Goal: Information Seeking & Learning: Check status

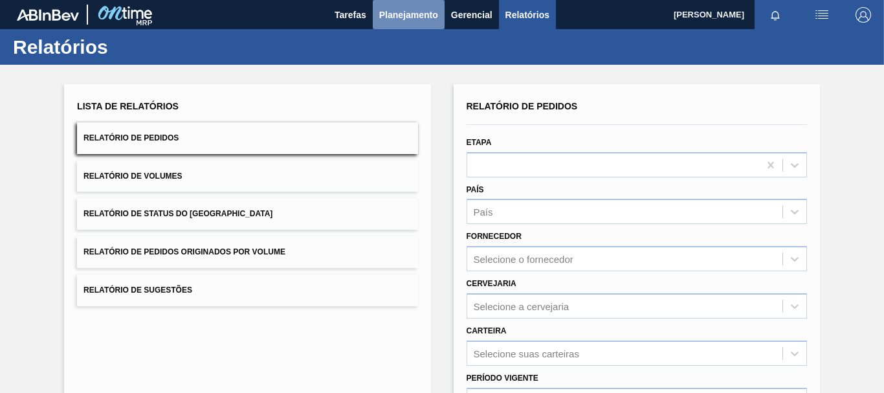
click at [423, 19] on span "Planejamento" at bounding box center [408, 15] width 59 height 16
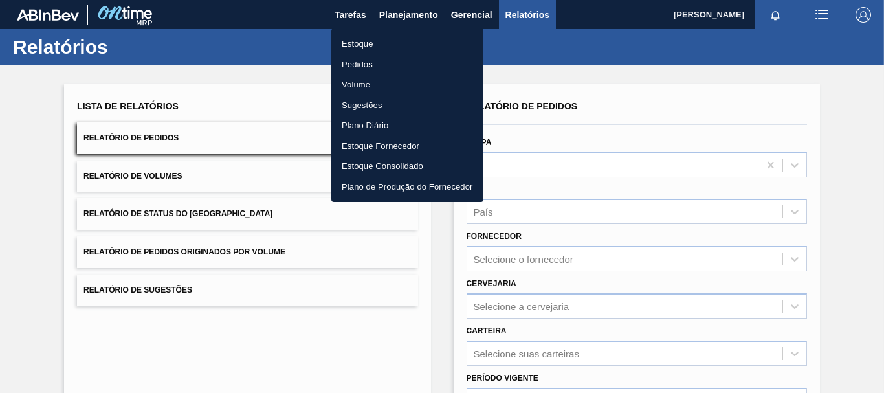
click at [376, 43] on li "Estoque" at bounding box center [407, 44] width 152 height 21
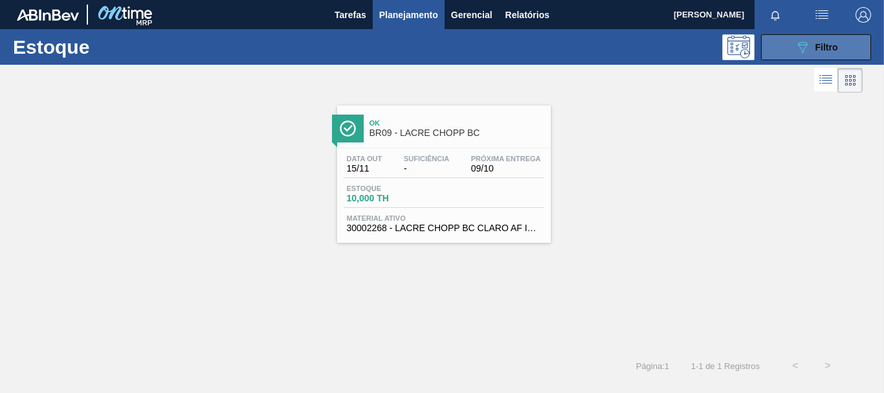
click at [796, 47] on icon "089F7B8B-B2A5-4AFE-B5C0-19BA573D28AC" at bounding box center [803, 47] width 16 height 16
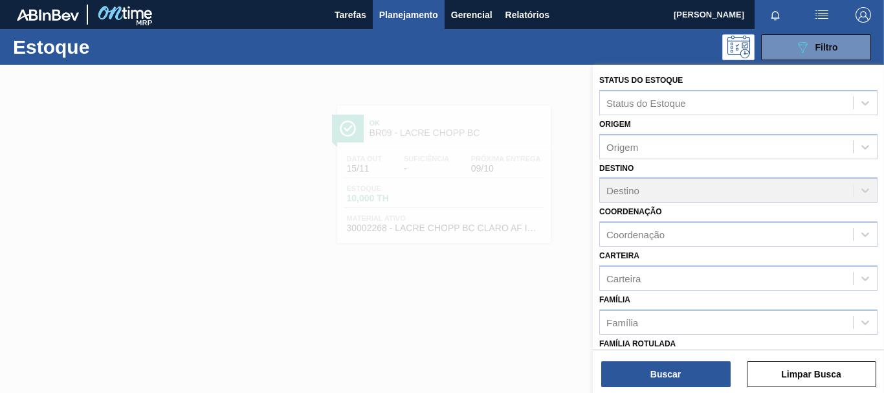
scroll to position [194, 0]
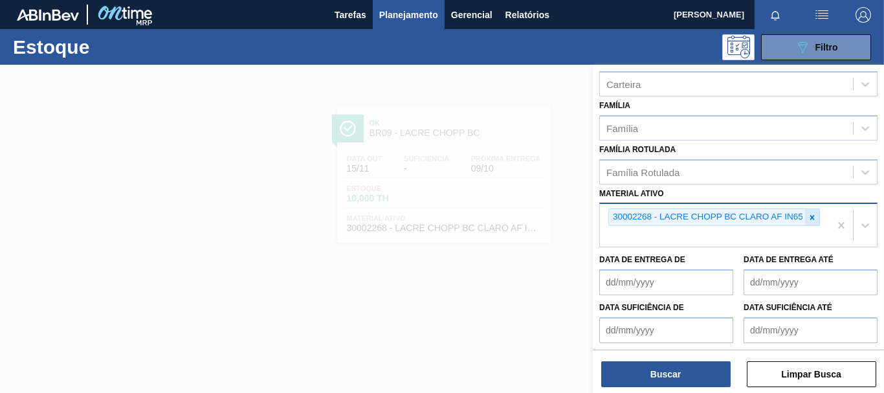
click at [811, 219] on icon at bounding box center [813, 217] width 5 height 5
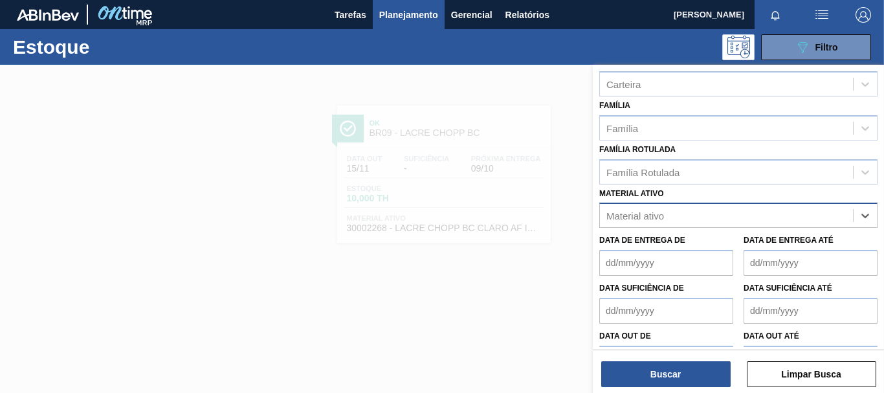
paste ativo "30003592"
type ativo "30003592"
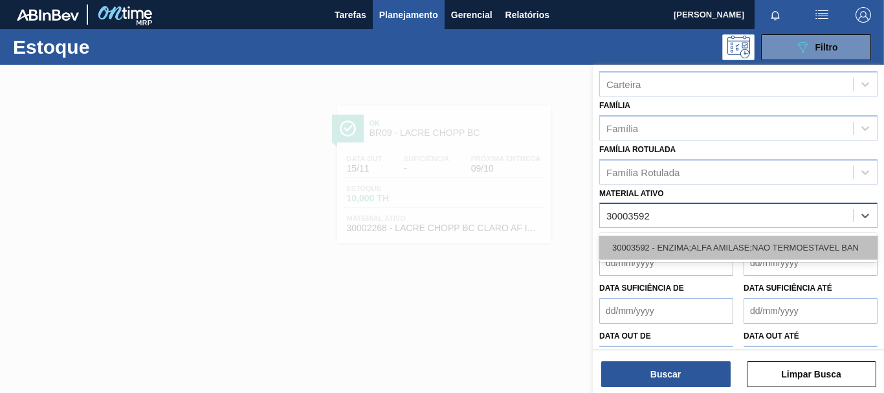
click at [734, 237] on div "30003592 - ENZIMA;ALFA AMILASE;NAO TERMOESTAVEL BAN" at bounding box center [739, 248] width 278 height 24
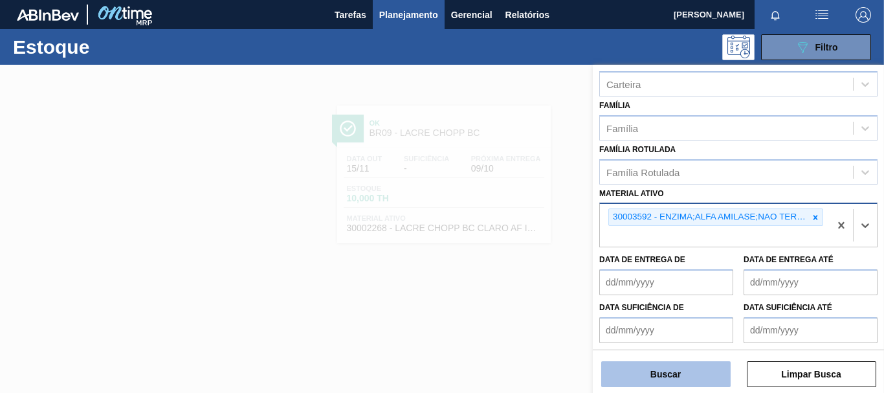
click at [635, 381] on button "Buscar" at bounding box center [665, 374] width 129 height 26
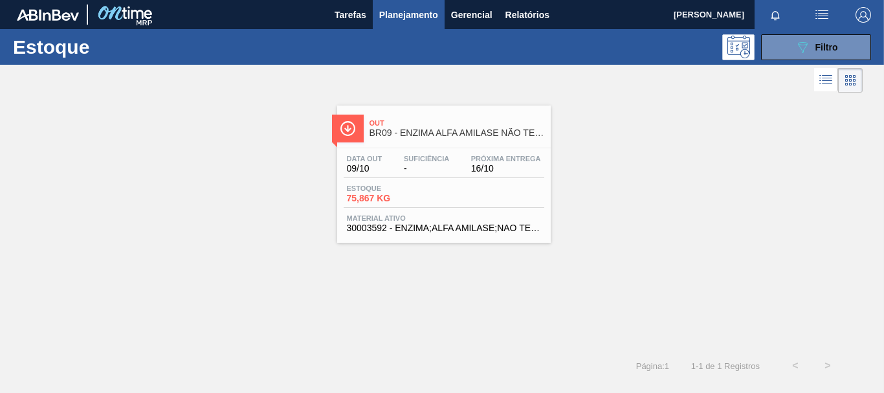
click at [485, 192] on div "Estoque 75,867 KG" at bounding box center [444, 196] width 201 height 23
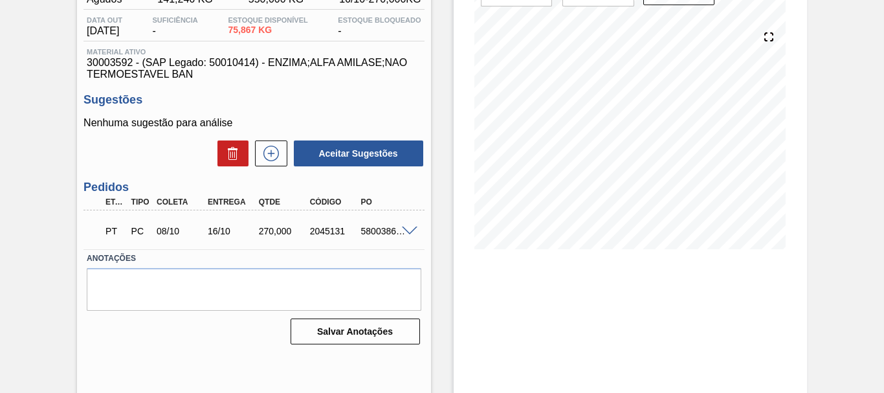
scroll to position [164, 0]
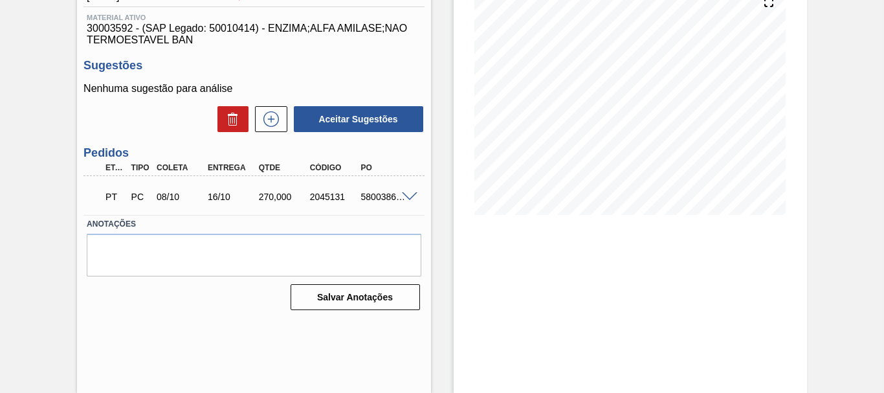
click at [410, 200] on span at bounding box center [410, 197] width 16 height 10
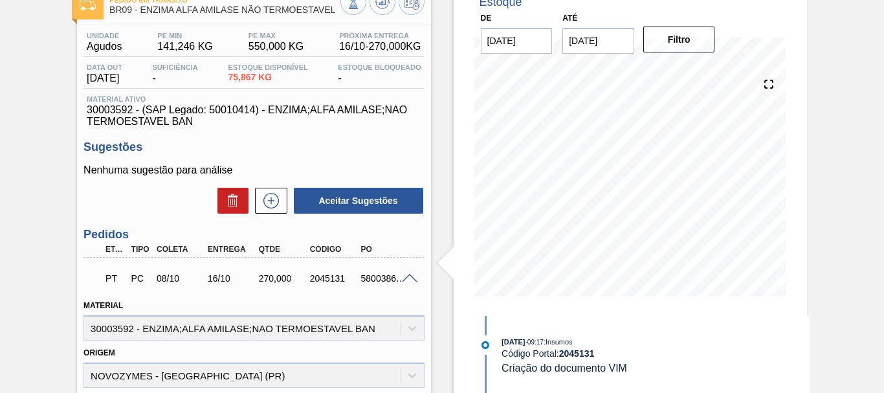
scroll to position [0, 0]
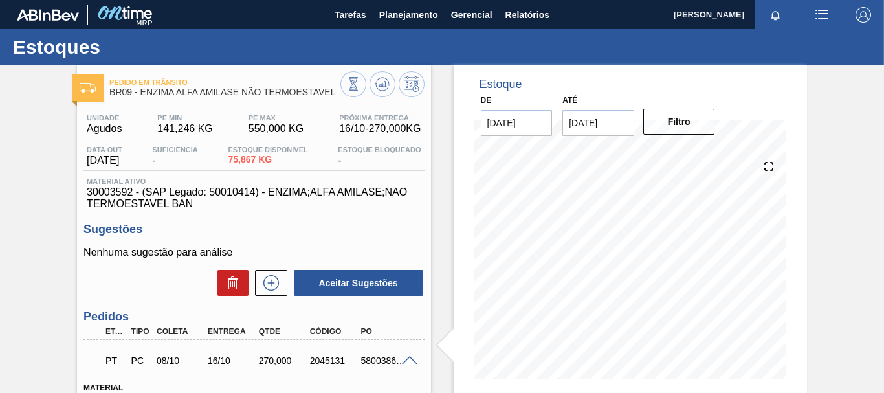
click at [307, 172] on div "Unidade Agudos PE MIN 141,246 KG PE MAX 550,000 KG Próxima Entrega 16/10 - 270,…" at bounding box center [254, 162] width 341 height 96
click at [425, 15] on span "Planejamento" at bounding box center [408, 15] width 59 height 16
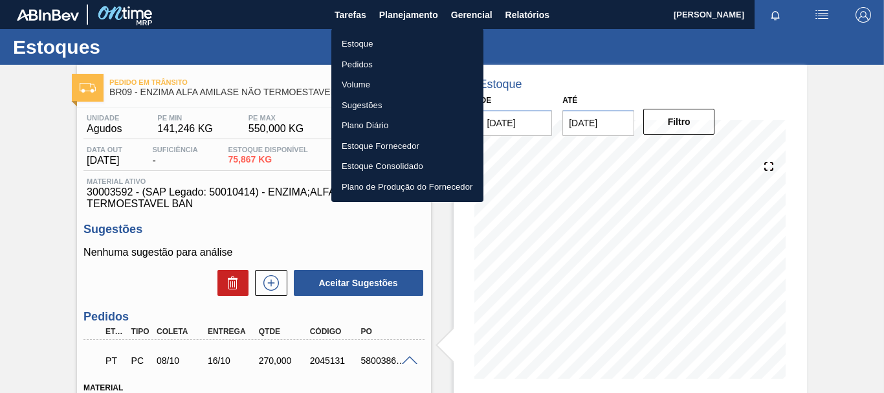
click at [284, 78] on div at bounding box center [442, 196] width 884 height 393
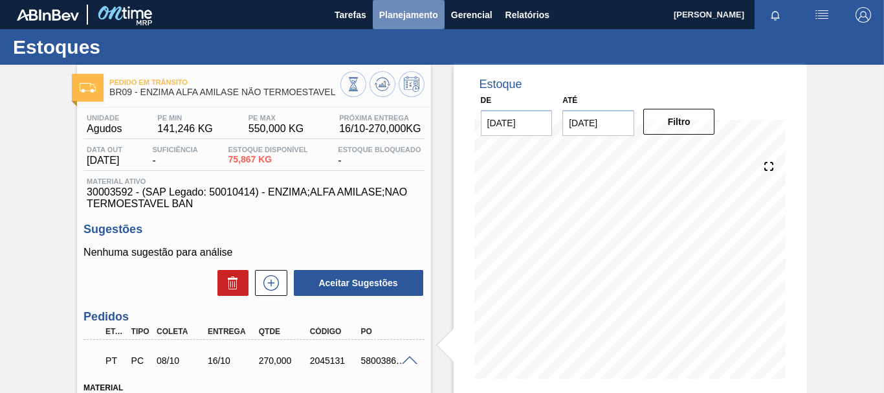
click at [405, 14] on span "Planejamento" at bounding box center [408, 15] width 59 height 16
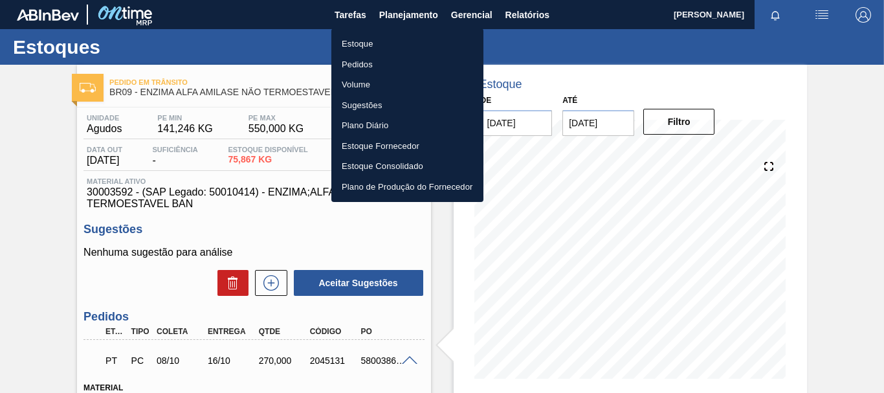
click at [394, 40] on li "Estoque" at bounding box center [407, 44] width 152 height 21
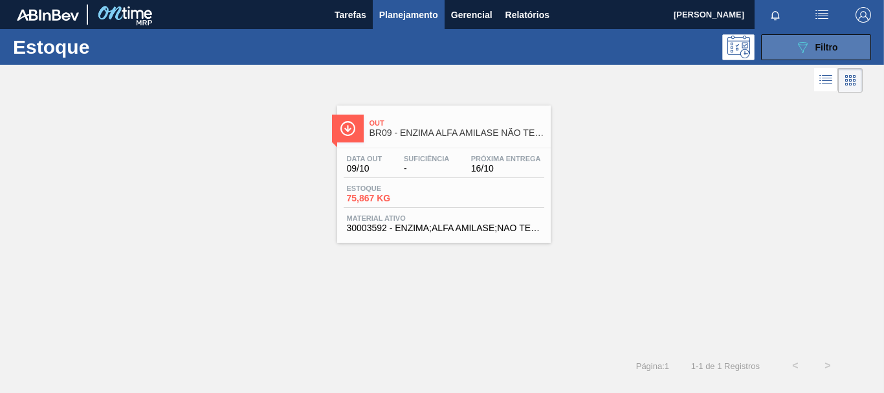
click at [818, 58] on button "089F7B8B-B2A5-4AFE-B5C0-19BA573D28AC Filtro" at bounding box center [816, 47] width 110 height 26
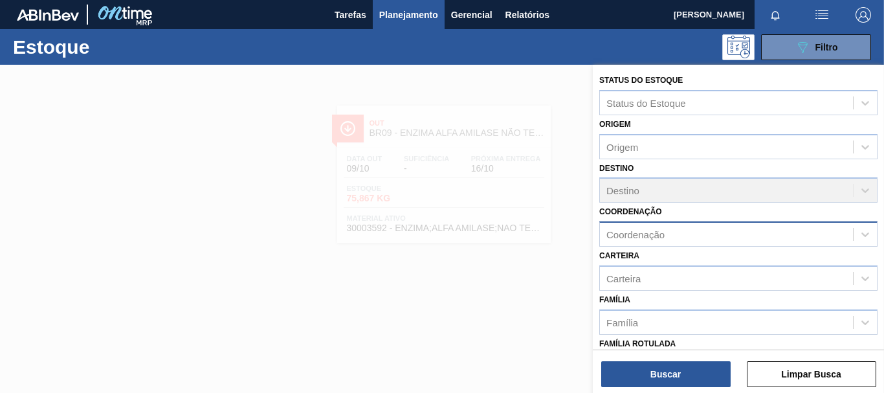
scroll to position [245, 0]
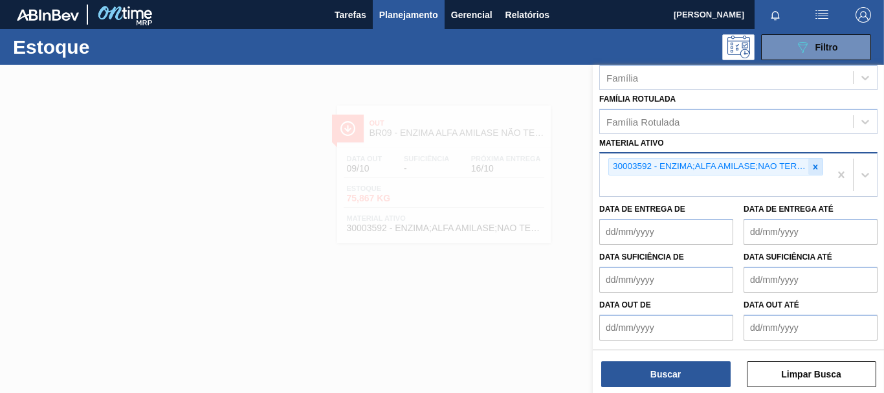
click at [812, 172] on div at bounding box center [816, 167] width 14 height 16
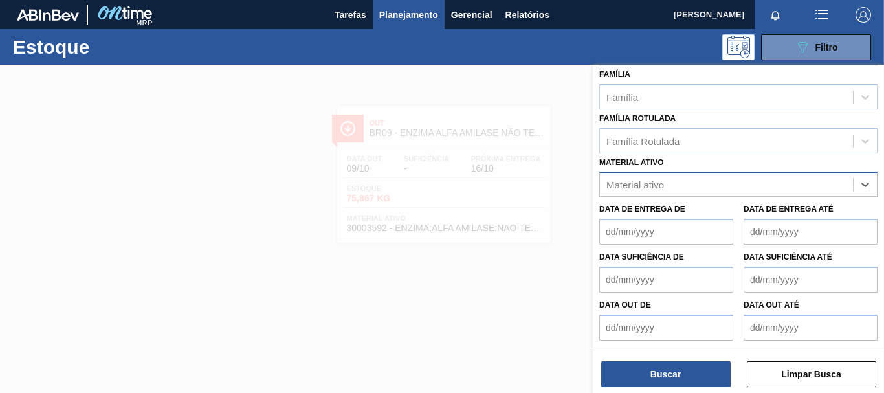
paste ativo "30034180"
type ativo "30034180"
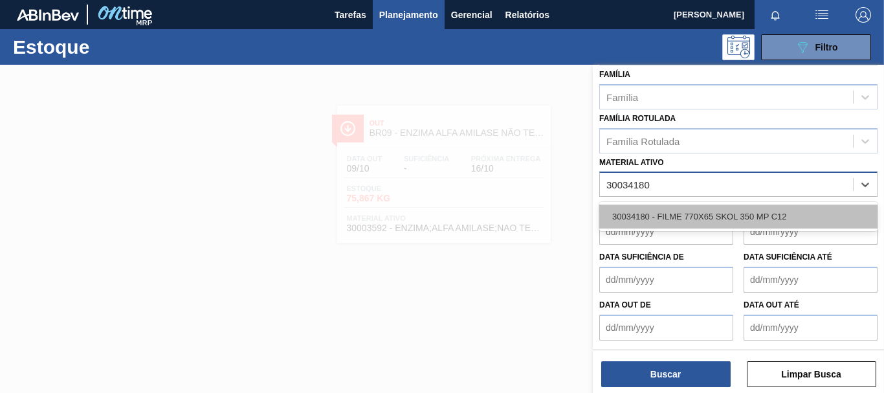
click at [674, 210] on div "30034180 - FILME 770X65 SKOL 350 MP C12" at bounding box center [739, 217] width 278 height 24
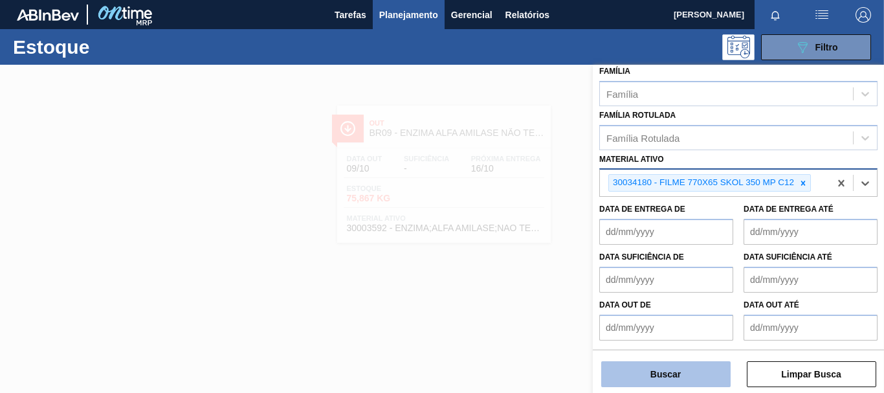
click at [690, 366] on button "Buscar" at bounding box center [665, 374] width 129 height 26
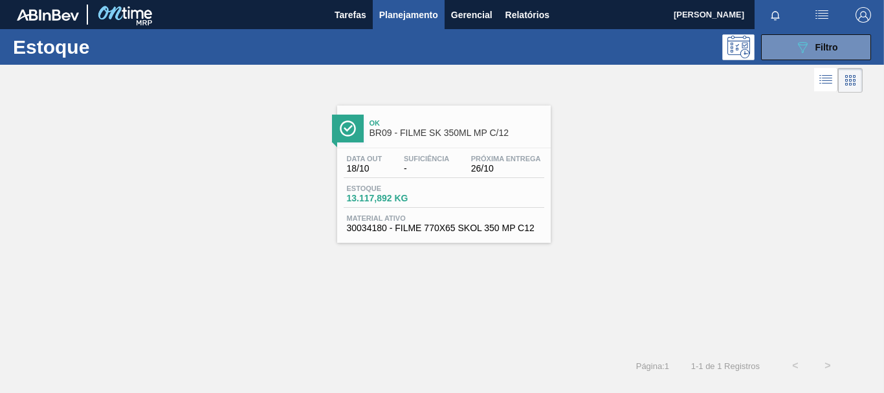
click at [491, 218] on span "Material ativo" at bounding box center [444, 218] width 194 height 8
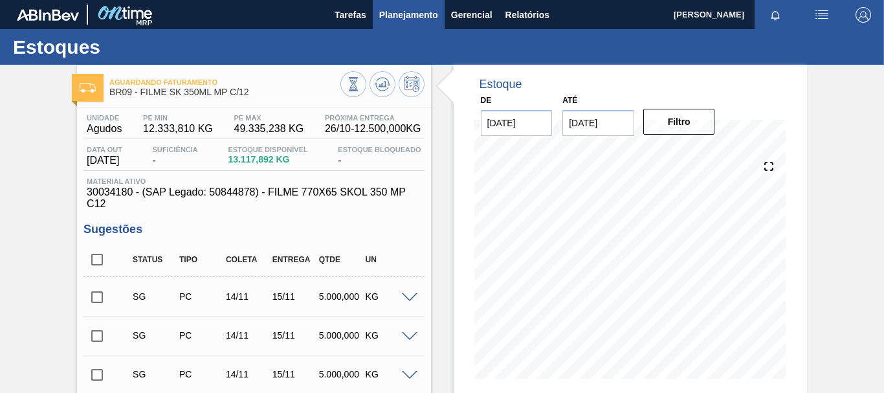
click at [408, 16] on span "Planejamento" at bounding box center [408, 15] width 59 height 16
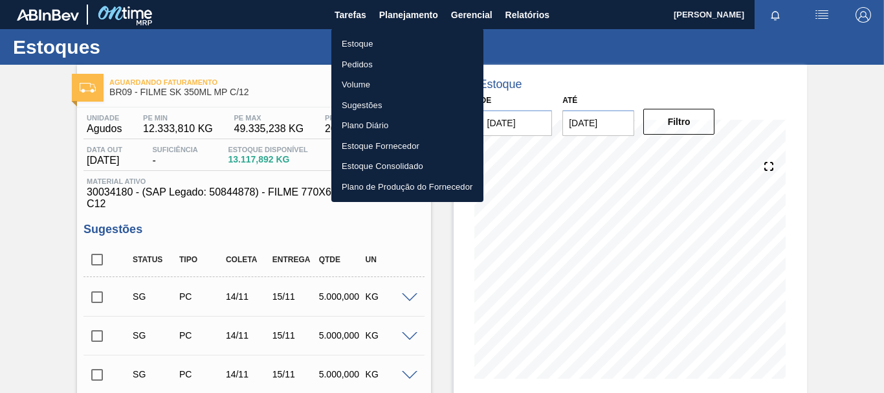
click at [666, 186] on div at bounding box center [442, 196] width 884 height 393
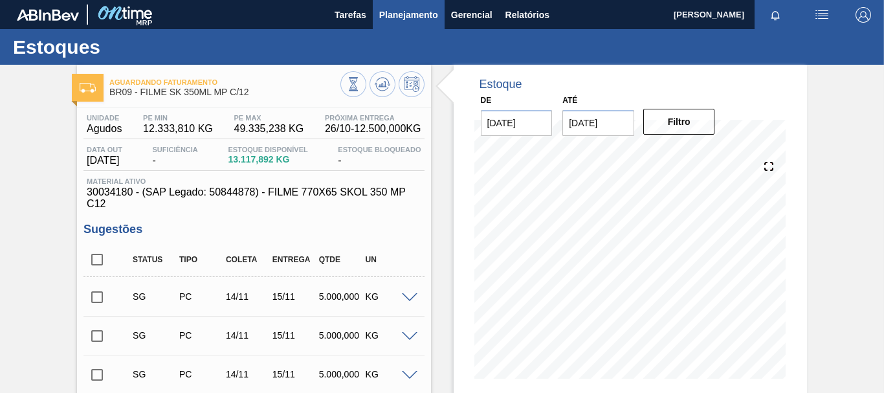
click at [416, 15] on span "Planejamento" at bounding box center [408, 15] width 59 height 16
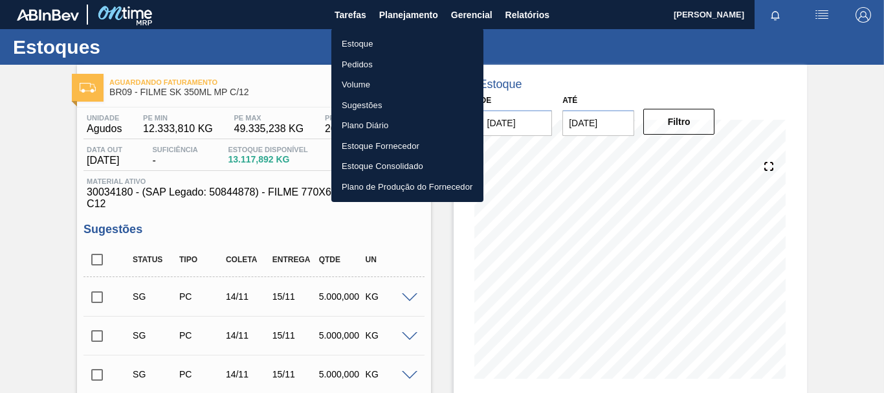
click at [521, 18] on div at bounding box center [442, 196] width 884 height 393
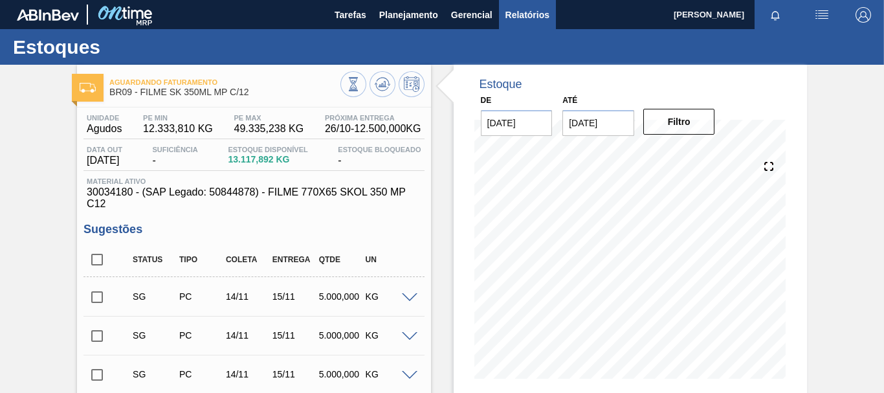
click at [524, 14] on span "Relatórios" at bounding box center [528, 15] width 44 height 16
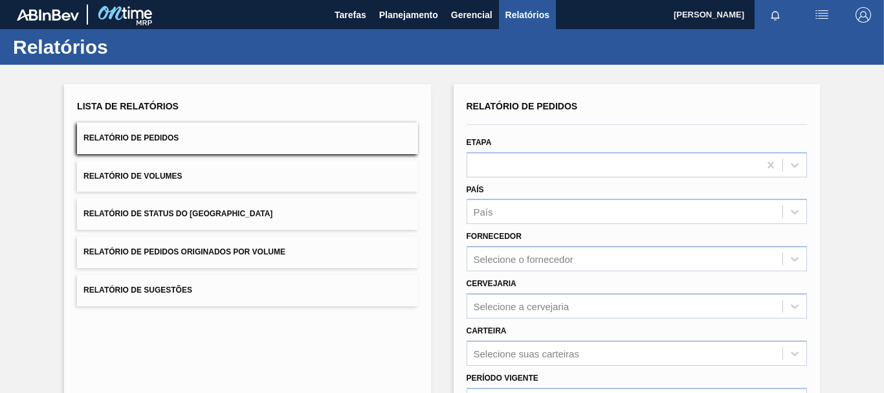
scroll to position [129, 0]
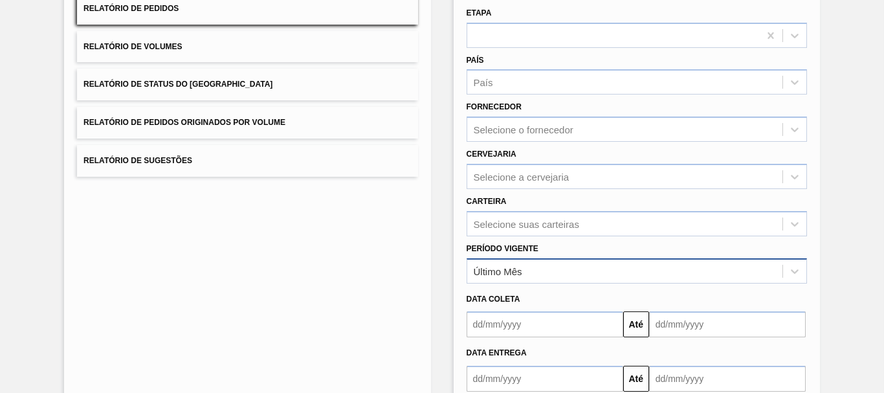
click at [535, 272] on div "Último Mês" at bounding box center [624, 271] width 315 height 19
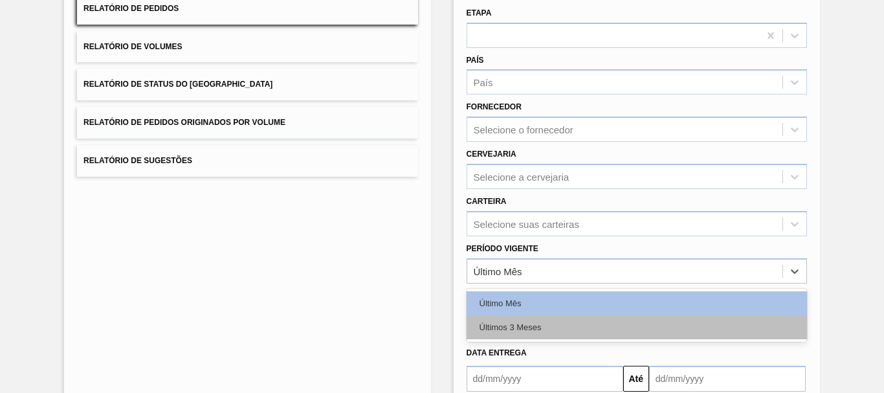
click at [520, 317] on div "Últimos 3 Meses" at bounding box center [637, 327] width 341 height 24
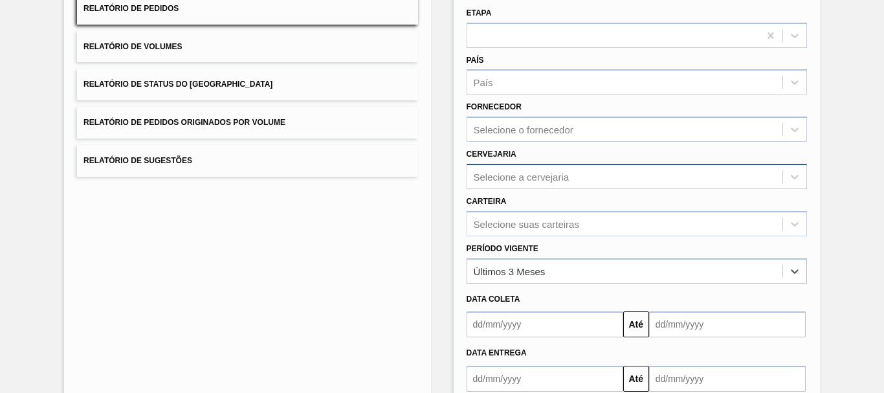
click at [532, 175] on div "Selecione a cervejaria" at bounding box center [522, 176] width 96 height 11
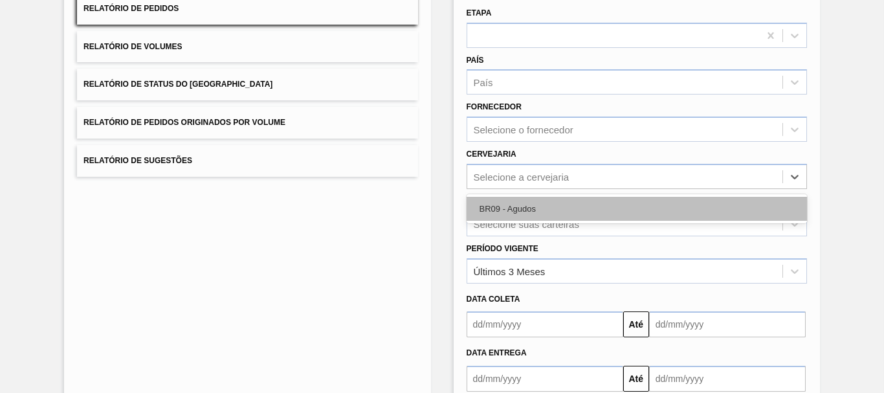
click at [539, 218] on div "BR09 - Agudos" at bounding box center [637, 209] width 341 height 24
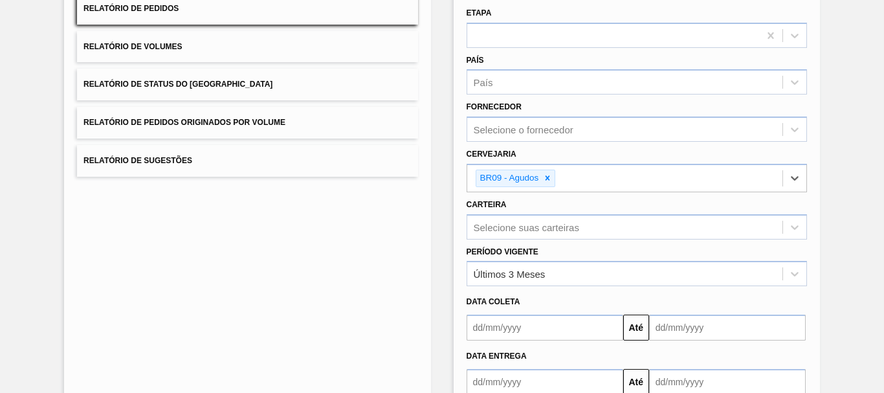
scroll to position [210, 0]
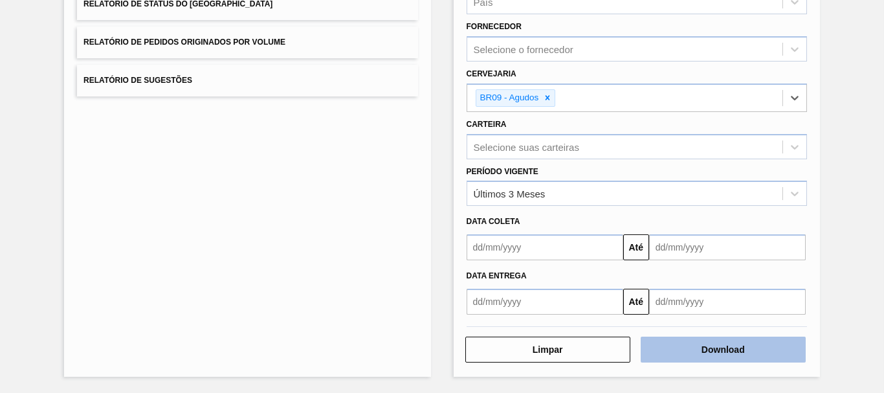
click at [690, 344] on button "Download" at bounding box center [723, 350] width 165 height 26
